Goal: Information Seeking & Learning: Learn about a topic

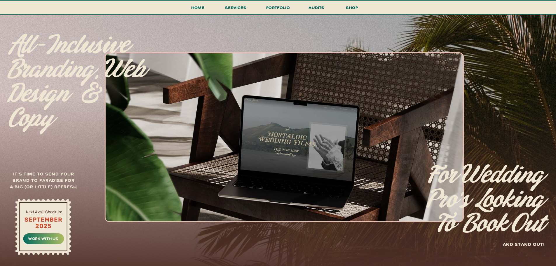
scroll to position [50, 0]
click at [48, 239] on h3 "work with us" at bounding box center [43, 238] width 33 height 6
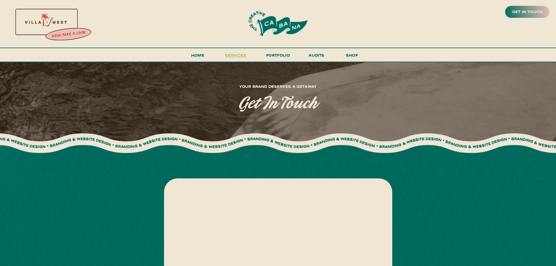
click at [237, 53] on span "services" at bounding box center [235, 55] width 21 height 6
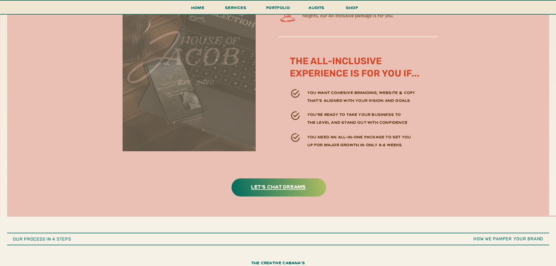
scroll to position [1747, 0]
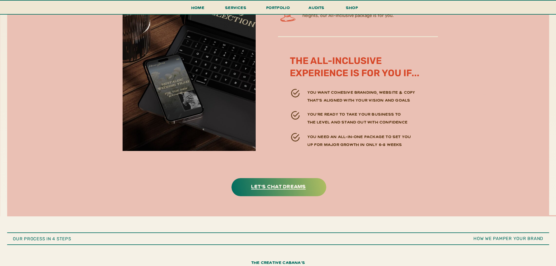
click at [271, 186] on h3 "let's chat dreams" at bounding box center [278, 186] width 73 height 9
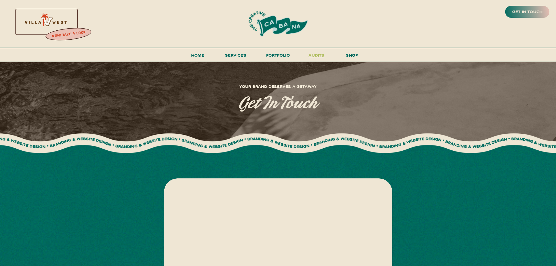
click at [316, 55] on h3 "audits" at bounding box center [317, 56] width 18 height 10
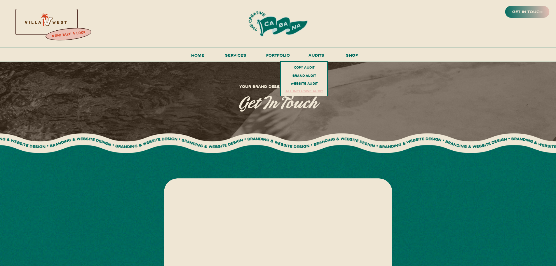
click at [293, 91] on h3 "all inclusive audit" at bounding box center [304, 92] width 43 height 8
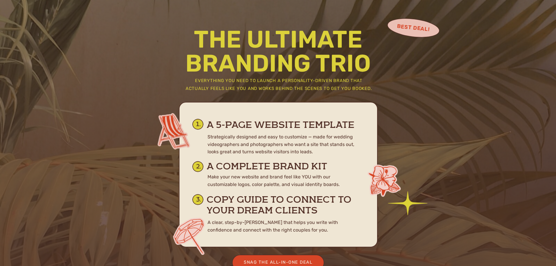
scroll to position [3053, 0]
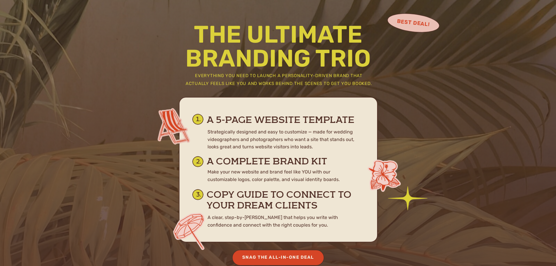
click at [277, 256] on div "Snag the All-In-One Deal" at bounding box center [278, 257] width 82 height 8
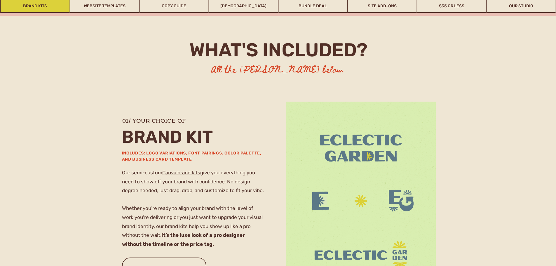
scroll to position [333, 0]
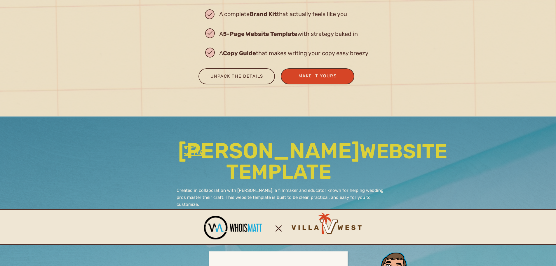
scroll to position [852, 0]
